Goal: Communication & Community: Answer question/provide support

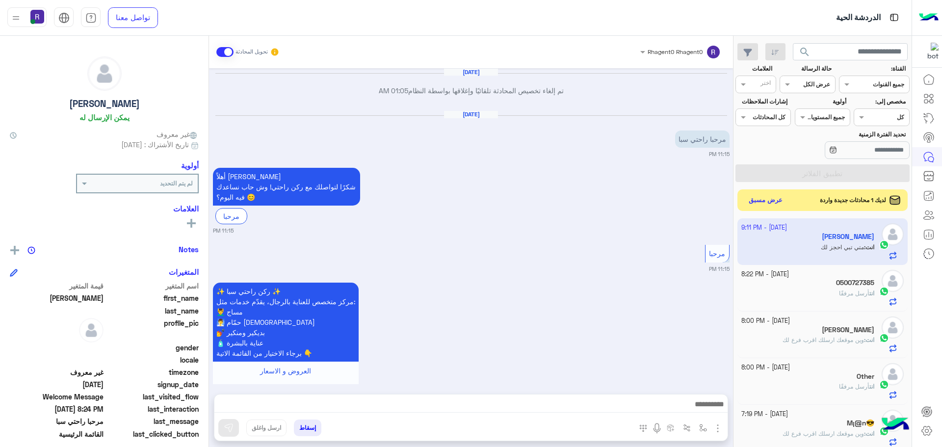
scroll to position [370, 0]
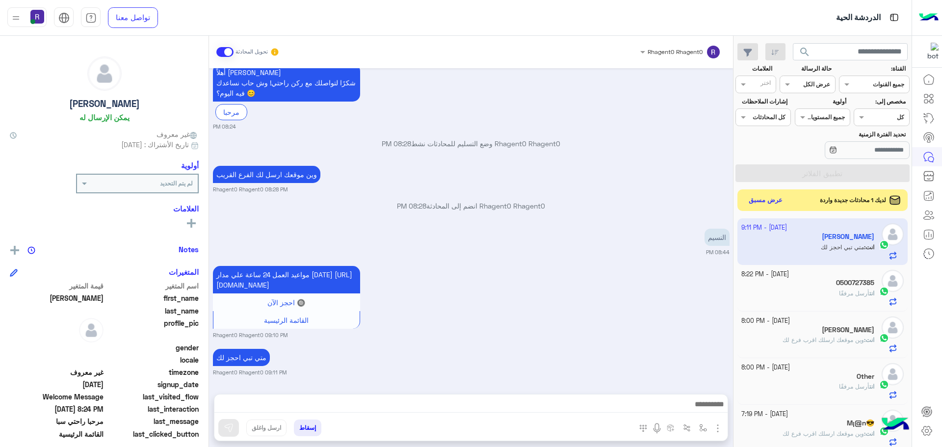
click at [763, 201] on button "عرض مسبق" at bounding box center [766, 200] width 42 height 14
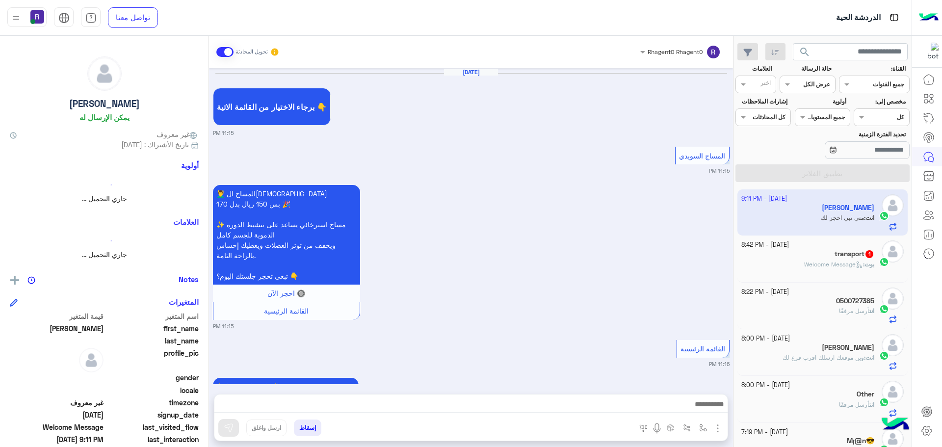
scroll to position [1028, 0]
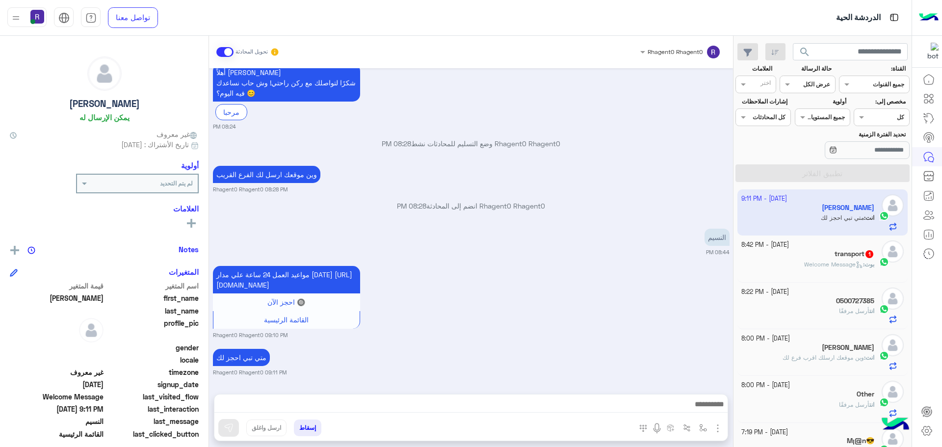
click at [832, 276] on div "بوت : Welcome Message" at bounding box center [809, 268] width 134 height 17
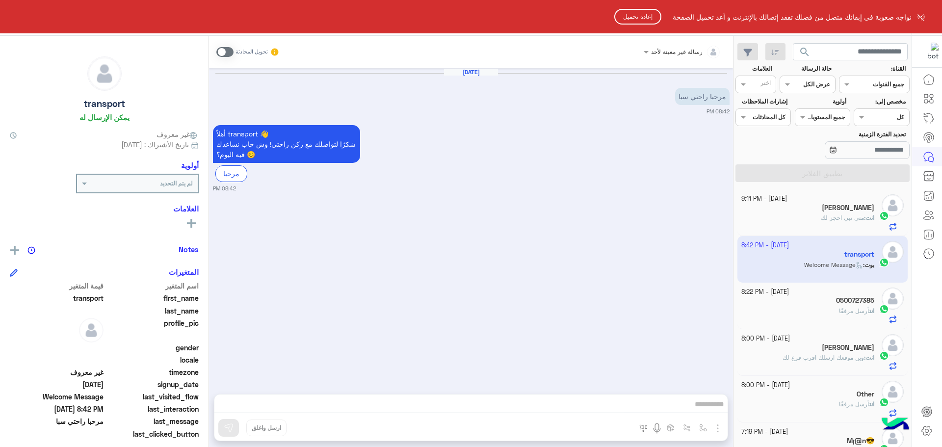
click at [445, 241] on html "نواجه صعوبة فى إبقائك متصل من فضلك تفقد إتصالك بالإنترنت و أعد تحميل الصفحة إعا…" at bounding box center [471, 223] width 942 height 447
click at [650, 17] on button "إعادة تحميل" at bounding box center [638, 17] width 47 height 16
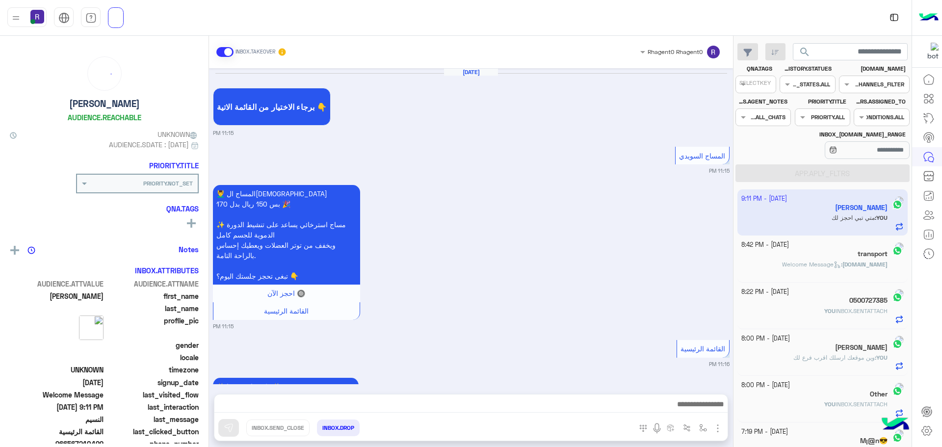
scroll to position [1142, 0]
